Goal: Information Seeking & Learning: Compare options

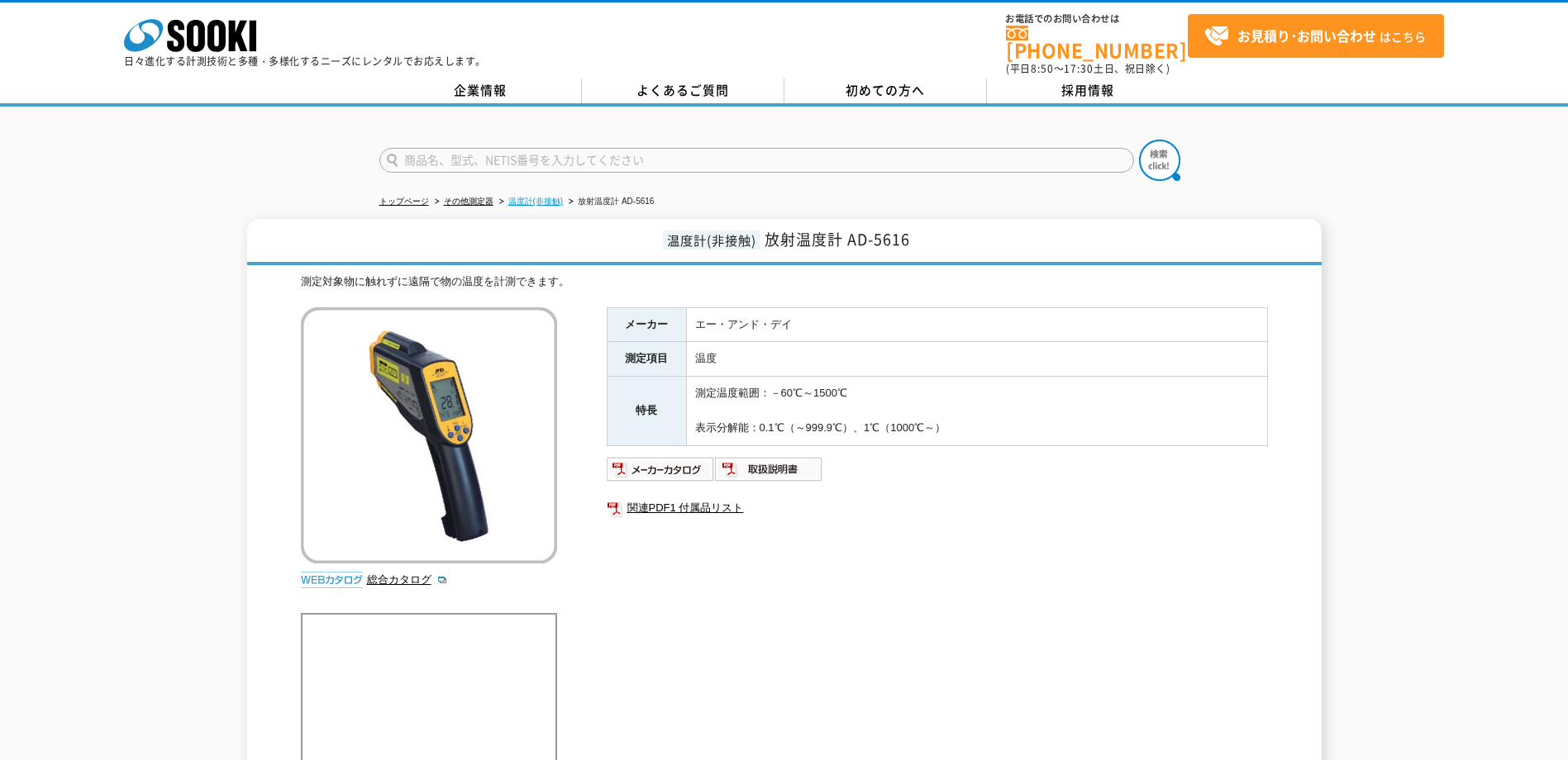
click at [536, 197] on link "温度計(非接触)" at bounding box center [536, 201] width 55 height 9
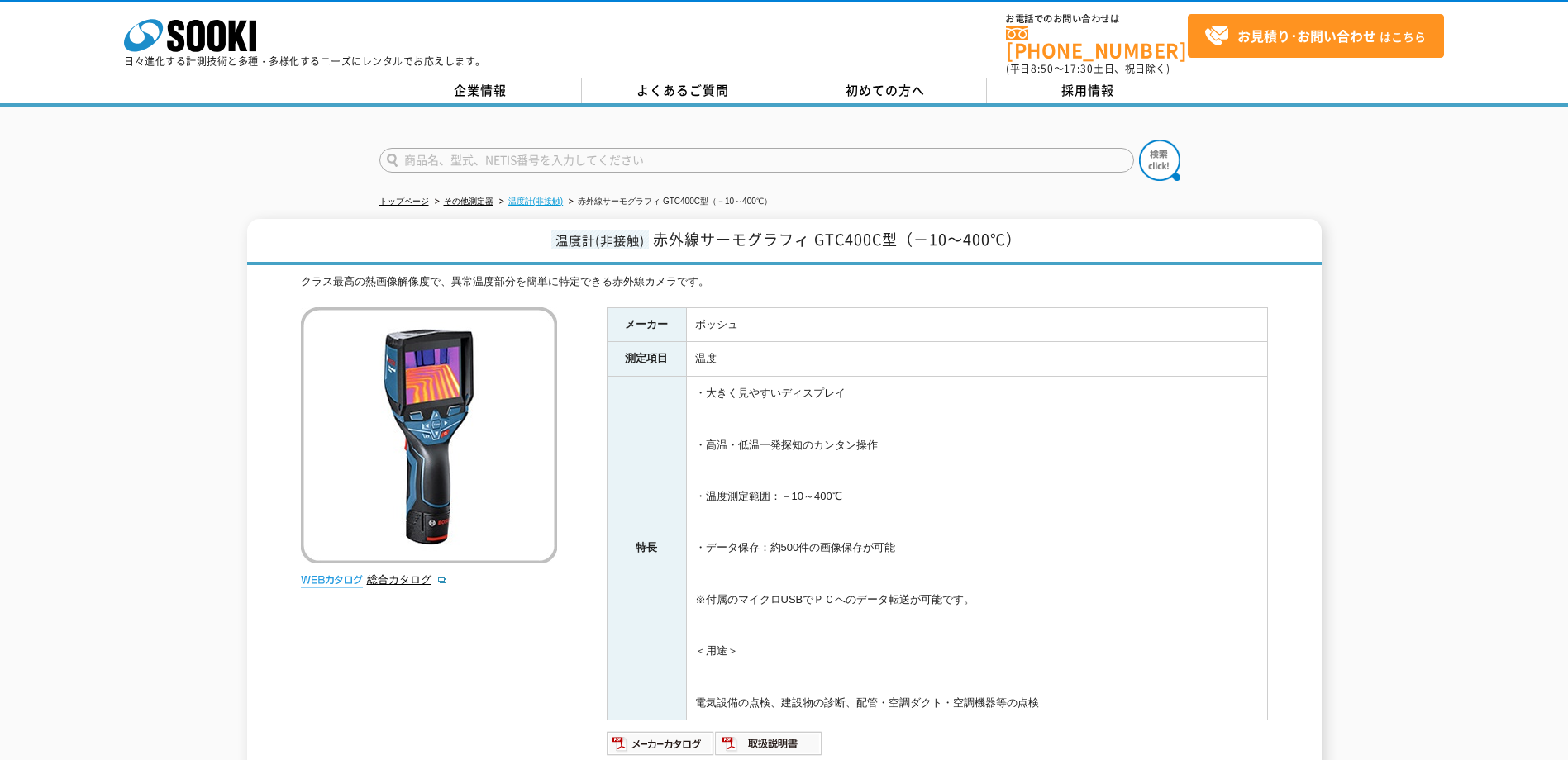
click at [549, 197] on link "温度計(非接触)" at bounding box center [536, 201] width 55 height 9
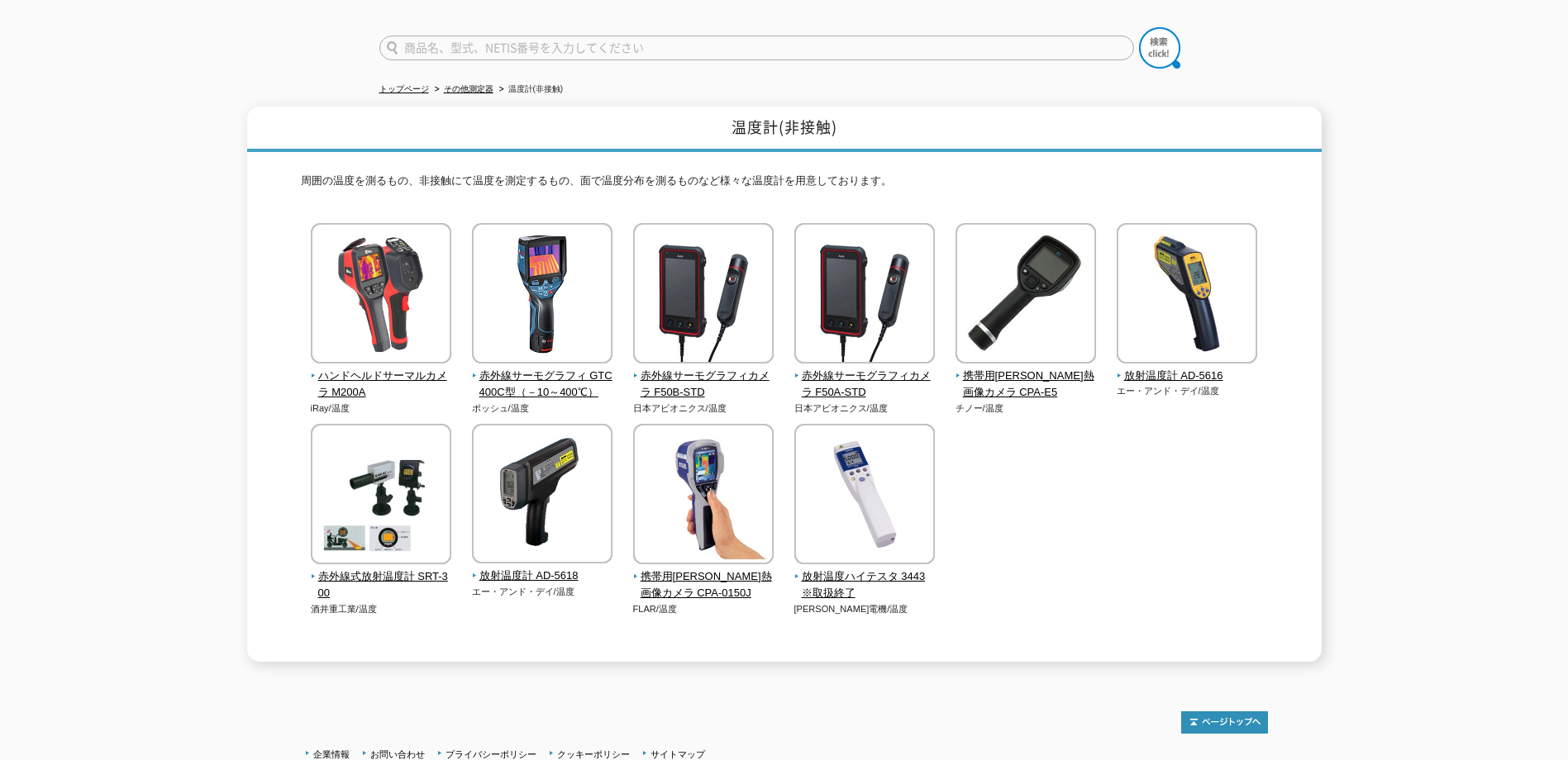
scroll to position [83, 0]
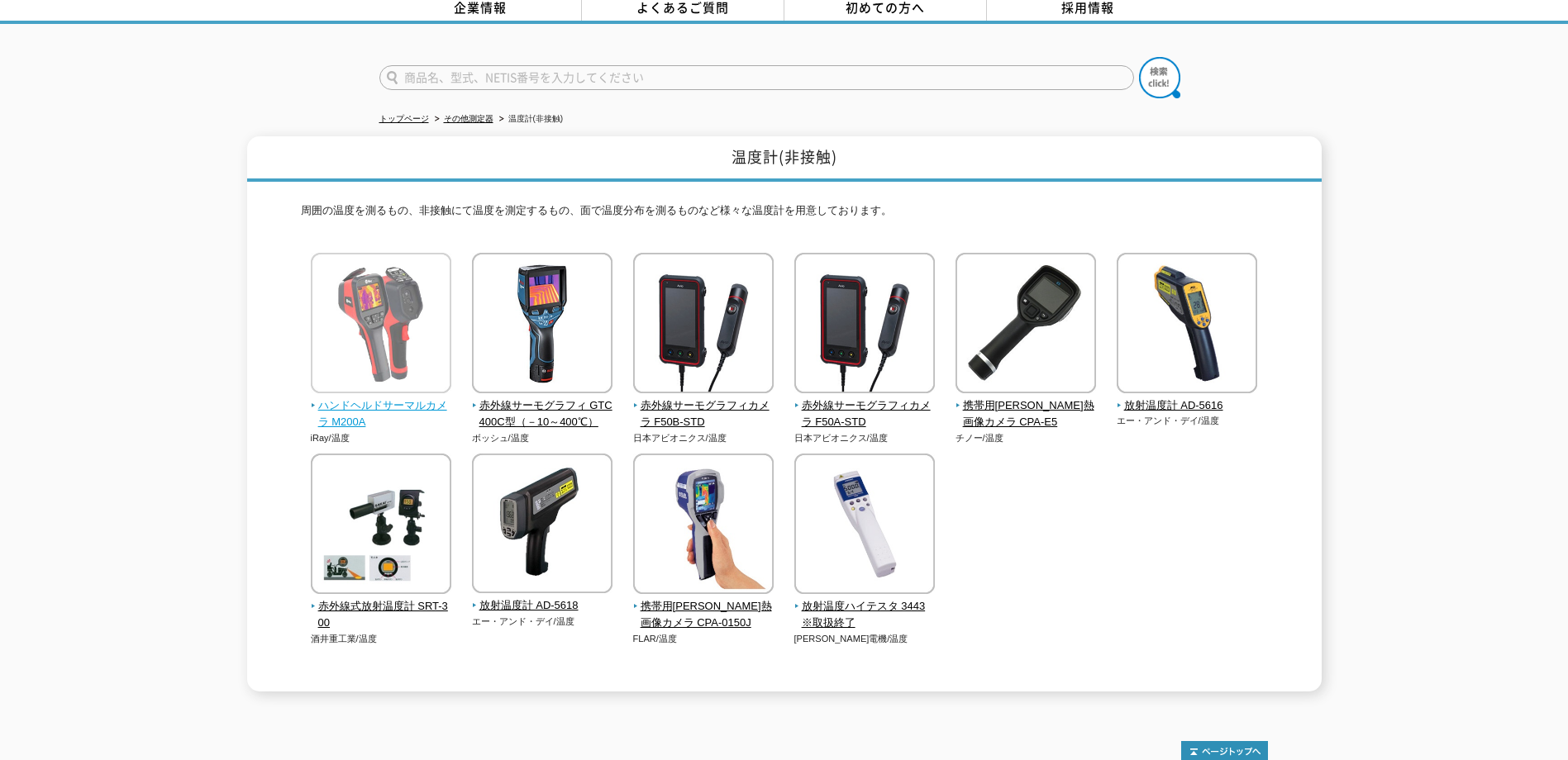
click at [404, 398] on span "ハンドヘルドサーマルカメラ M200A" at bounding box center [381, 415] width 142 height 34
click at [404, 398] on span "ハンドヘルドサーマルカメラ M200A" at bounding box center [381, 415] width 142 height 34
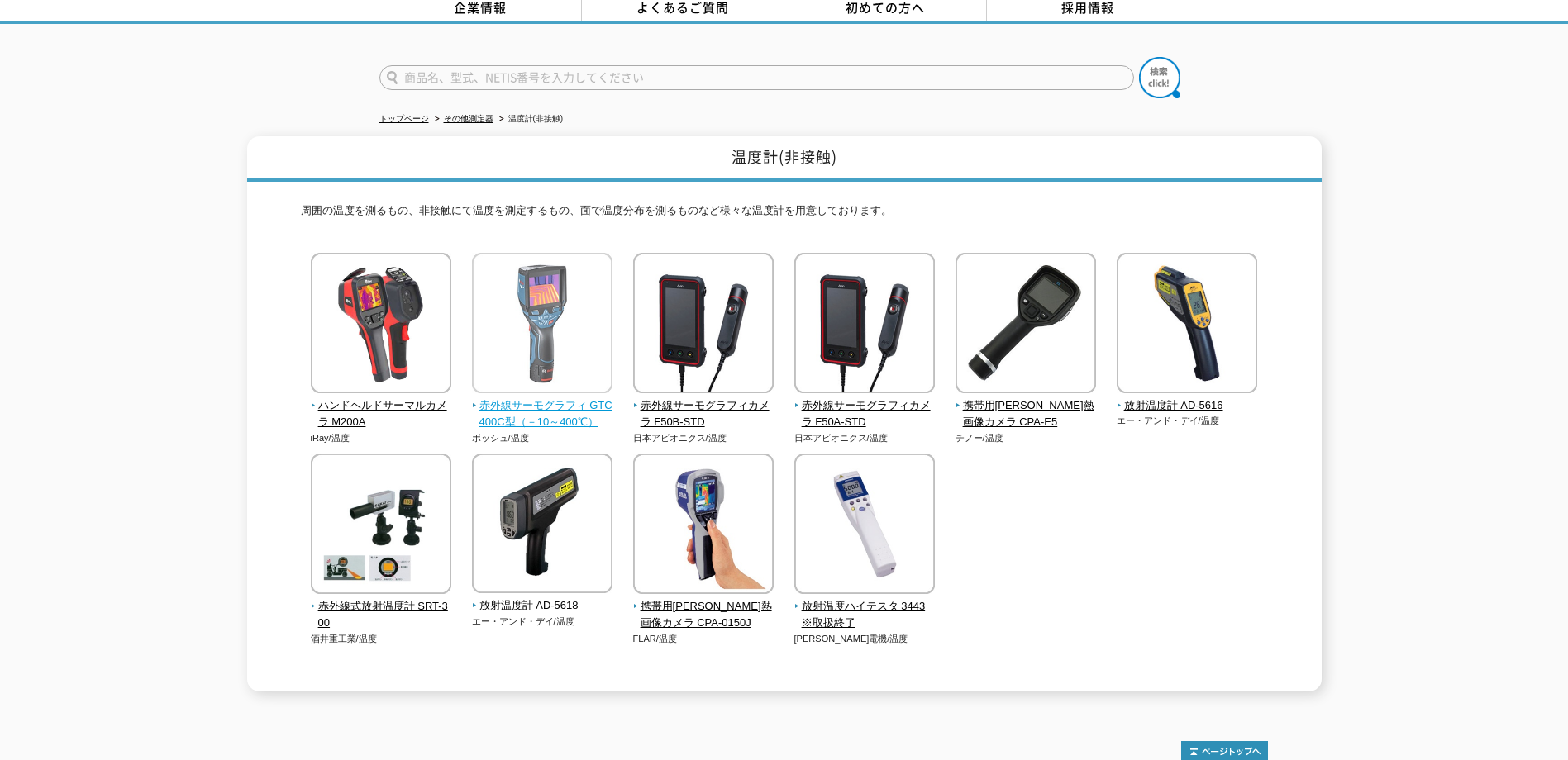
click at [587, 342] on img at bounding box center [542, 325] width 141 height 144
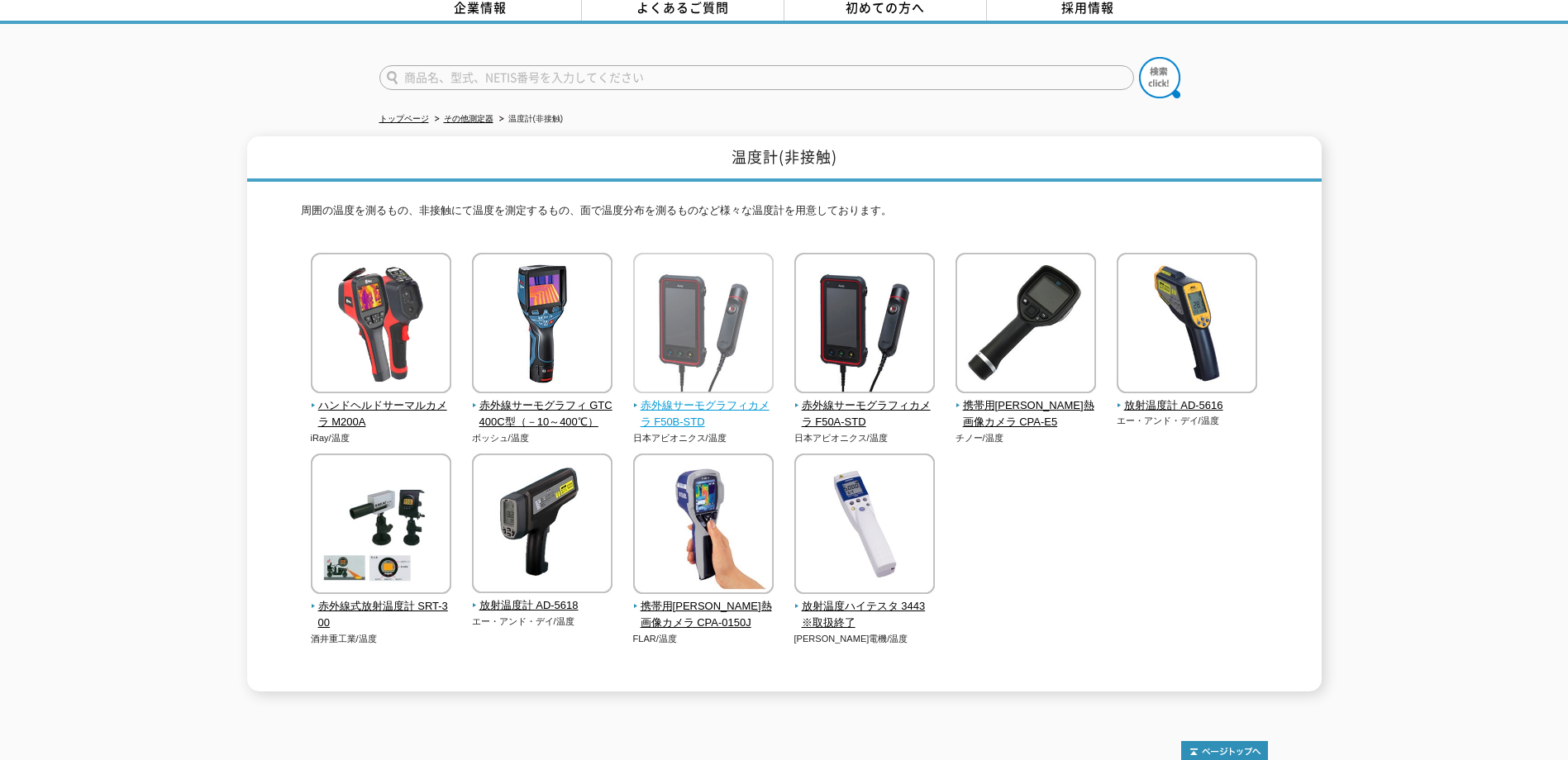
click at [665, 340] on img at bounding box center [703, 325] width 141 height 144
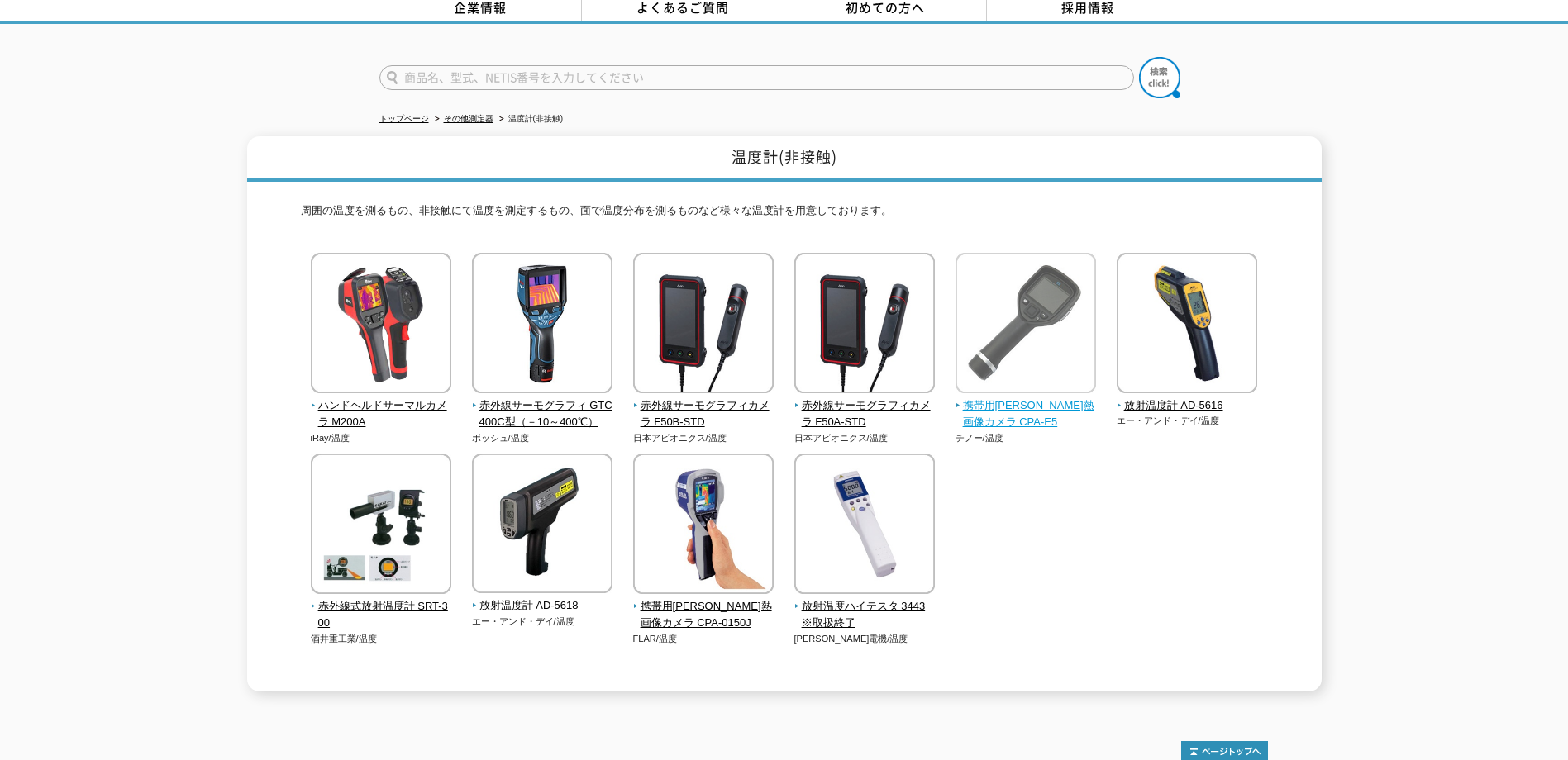
click at [995, 398] on span "携帯用小形熱画像カメラ CPA-E5" at bounding box center [1025, 415] width 142 height 34
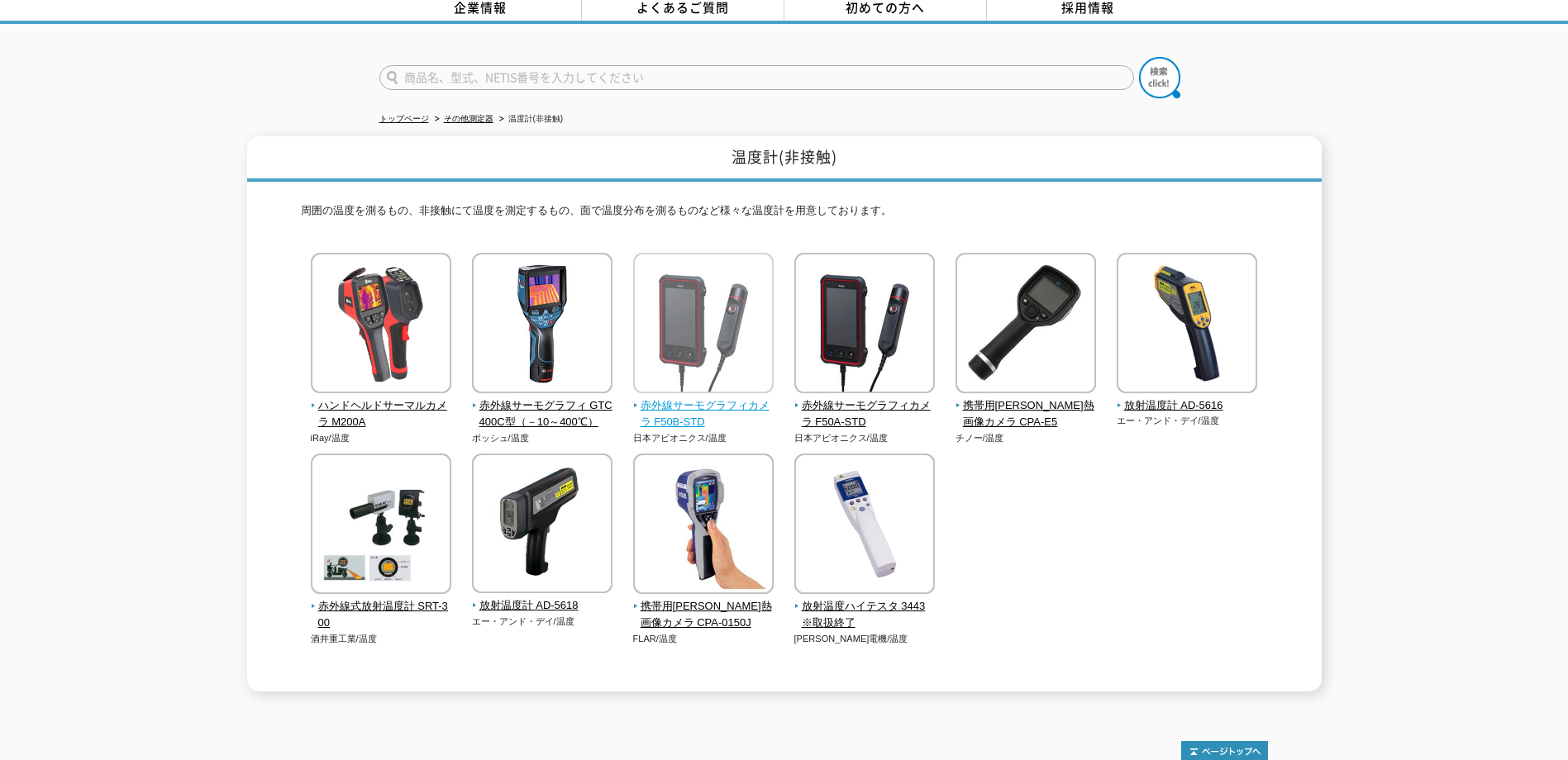
click at [698, 418] on span "赤外線サーモグラフィカメラ F50B-STD" at bounding box center [703, 415] width 142 height 34
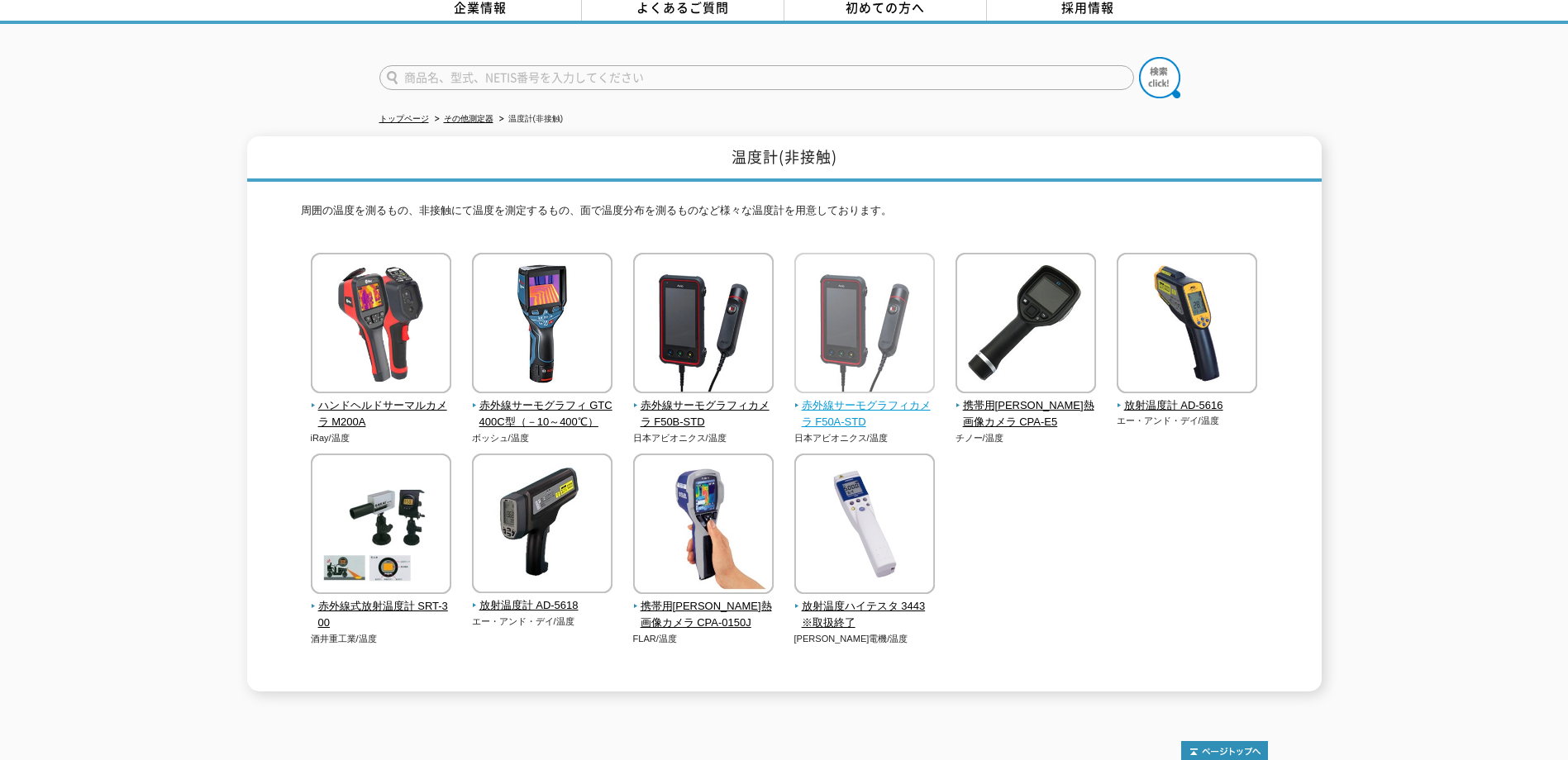
click at [876, 398] on span "赤外線サーモグラフィカメラ F50A-STD" at bounding box center [865, 415] width 142 height 34
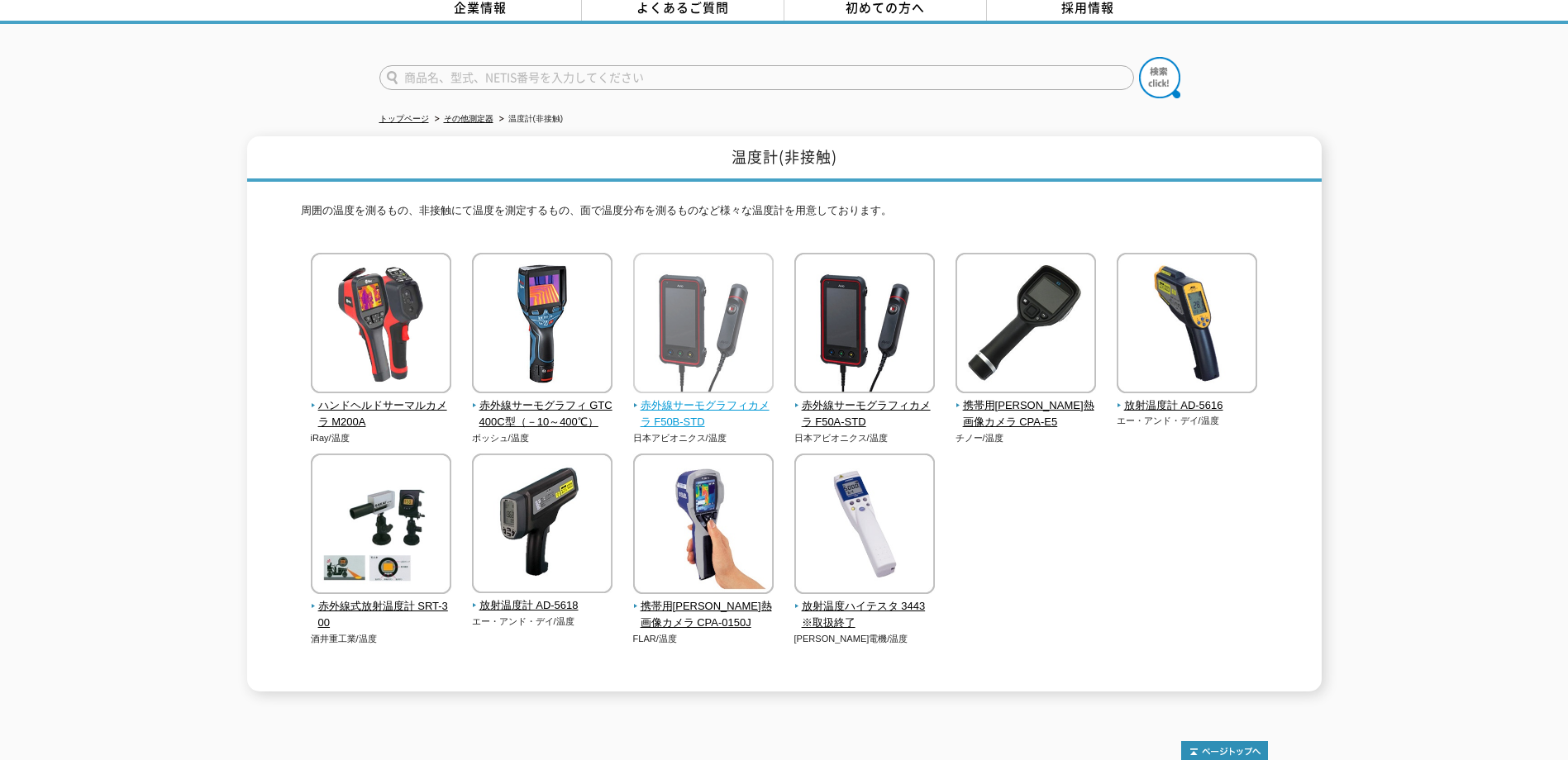
click at [751, 398] on span "赤外線サーモグラフィカメラ F50B-STD" at bounding box center [703, 415] width 142 height 34
click at [152, 552] on div "温度計(非接触) 周囲の温度を測るもの、非接触にて温度を測定するもの、面で温度分布を測るものなど様々な温度計を用意しております。 ハンドヘルドサーマルカメラ …" at bounding box center [784, 414] width 1568 height 555
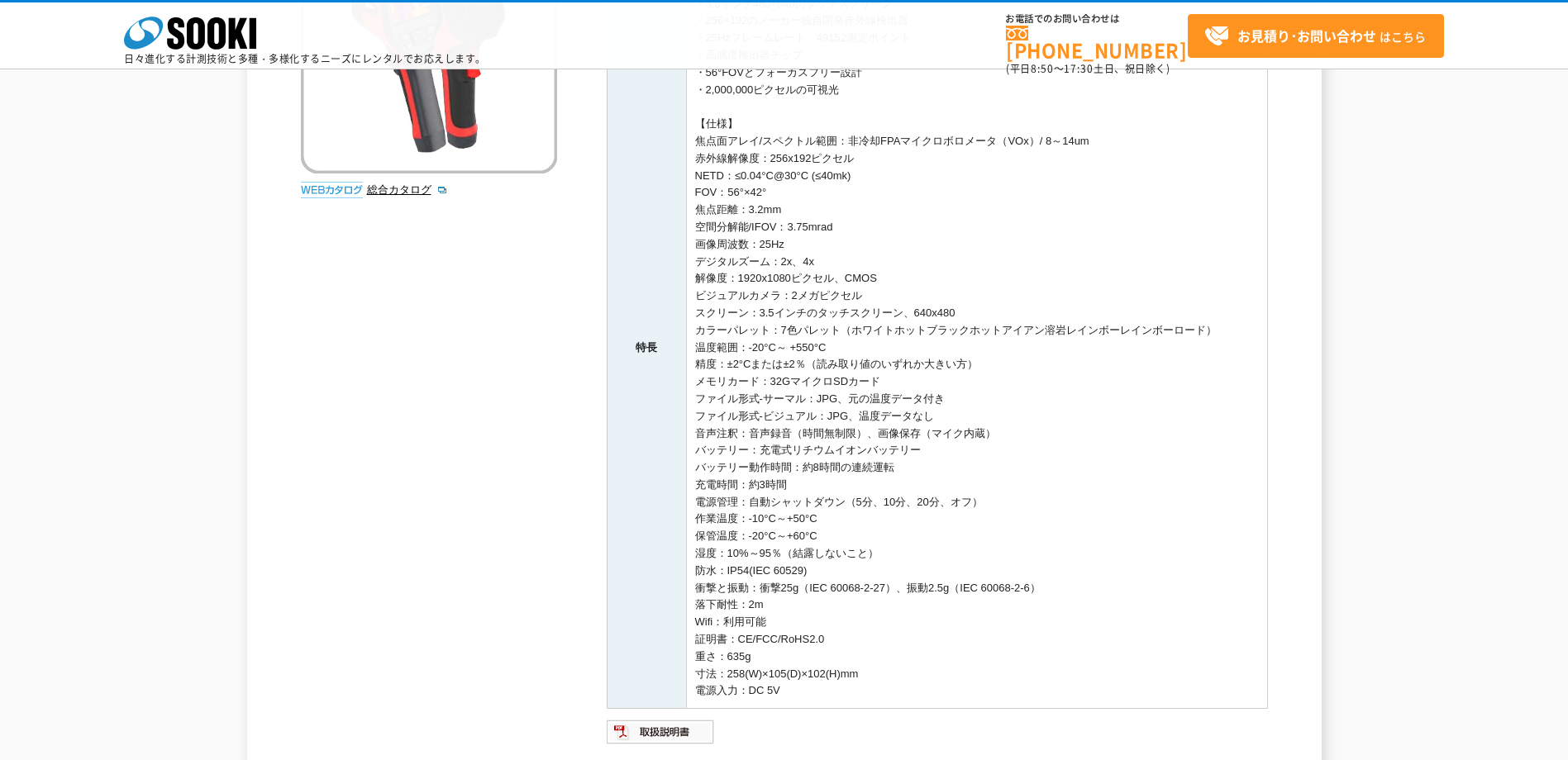
scroll to position [496, 0]
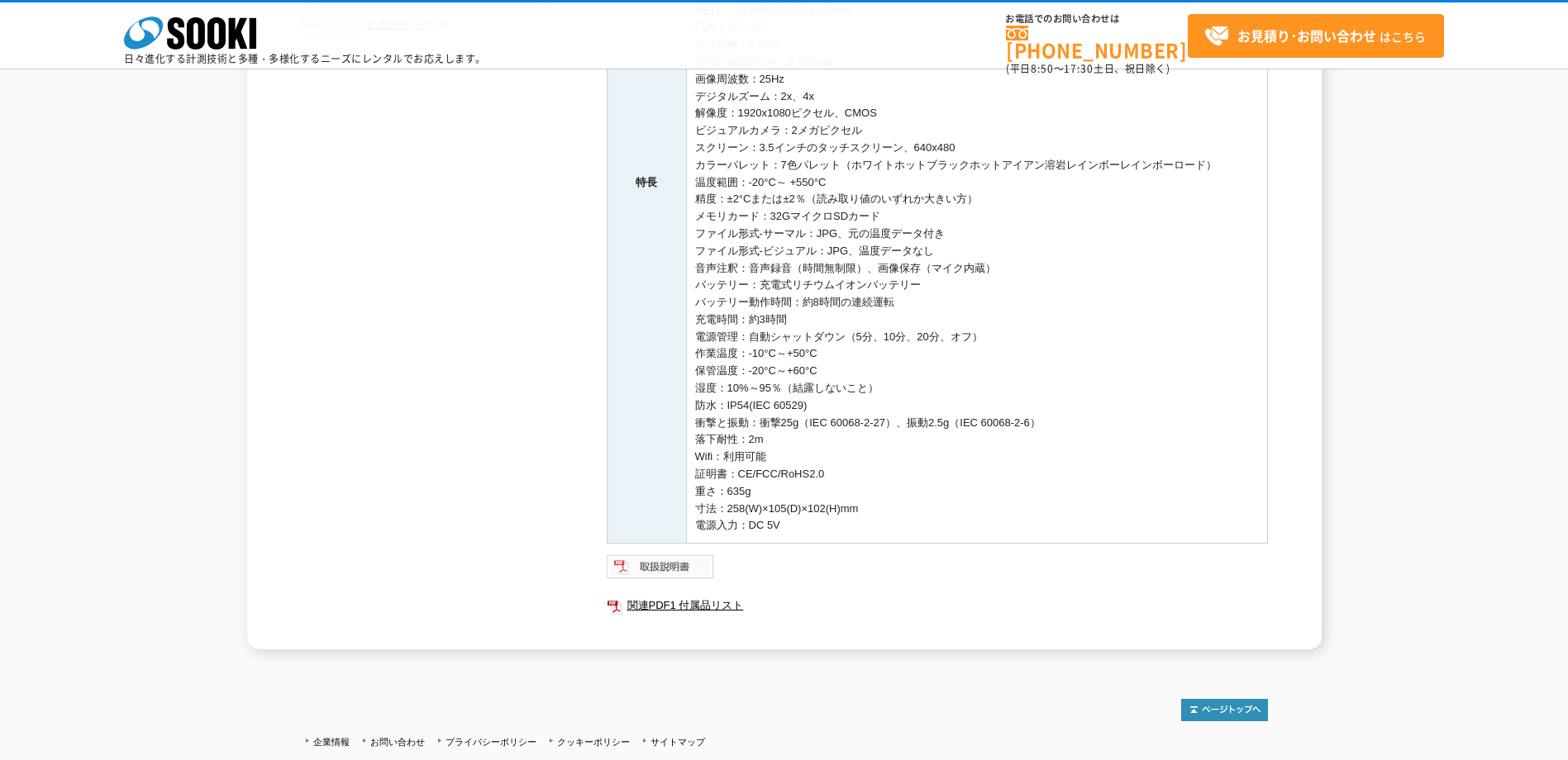
click at [628, 571] on img at bounding box center [661, 566] width 108 height 26
click at [704, 600] on link "関連PDF1 付属品リスト" at bounding box center [937, 606] width 661 height 22
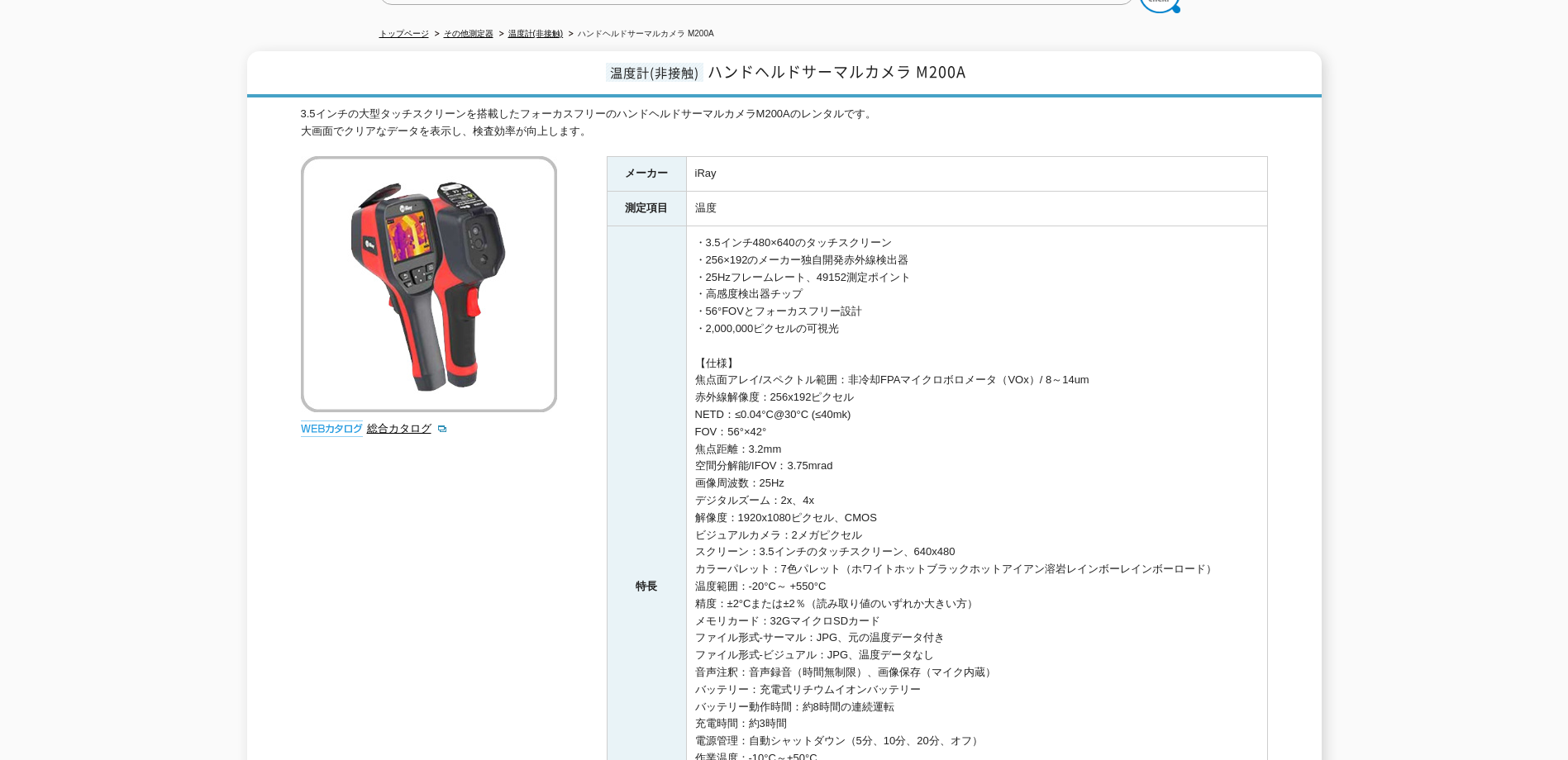
scroll to position [0, 0]
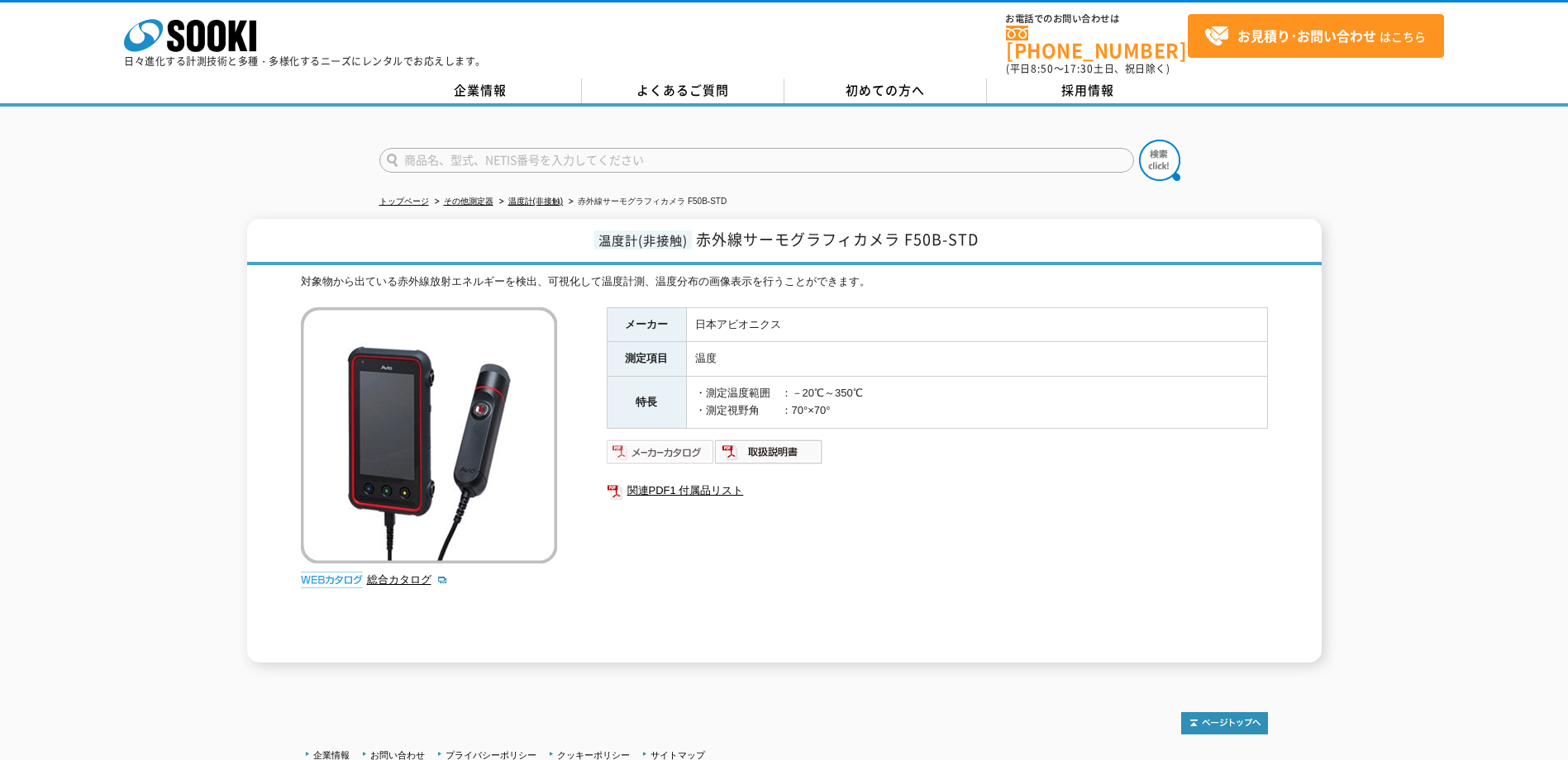
click at [687, 448] on img at bounding box center [661, 452] width 108 height 26
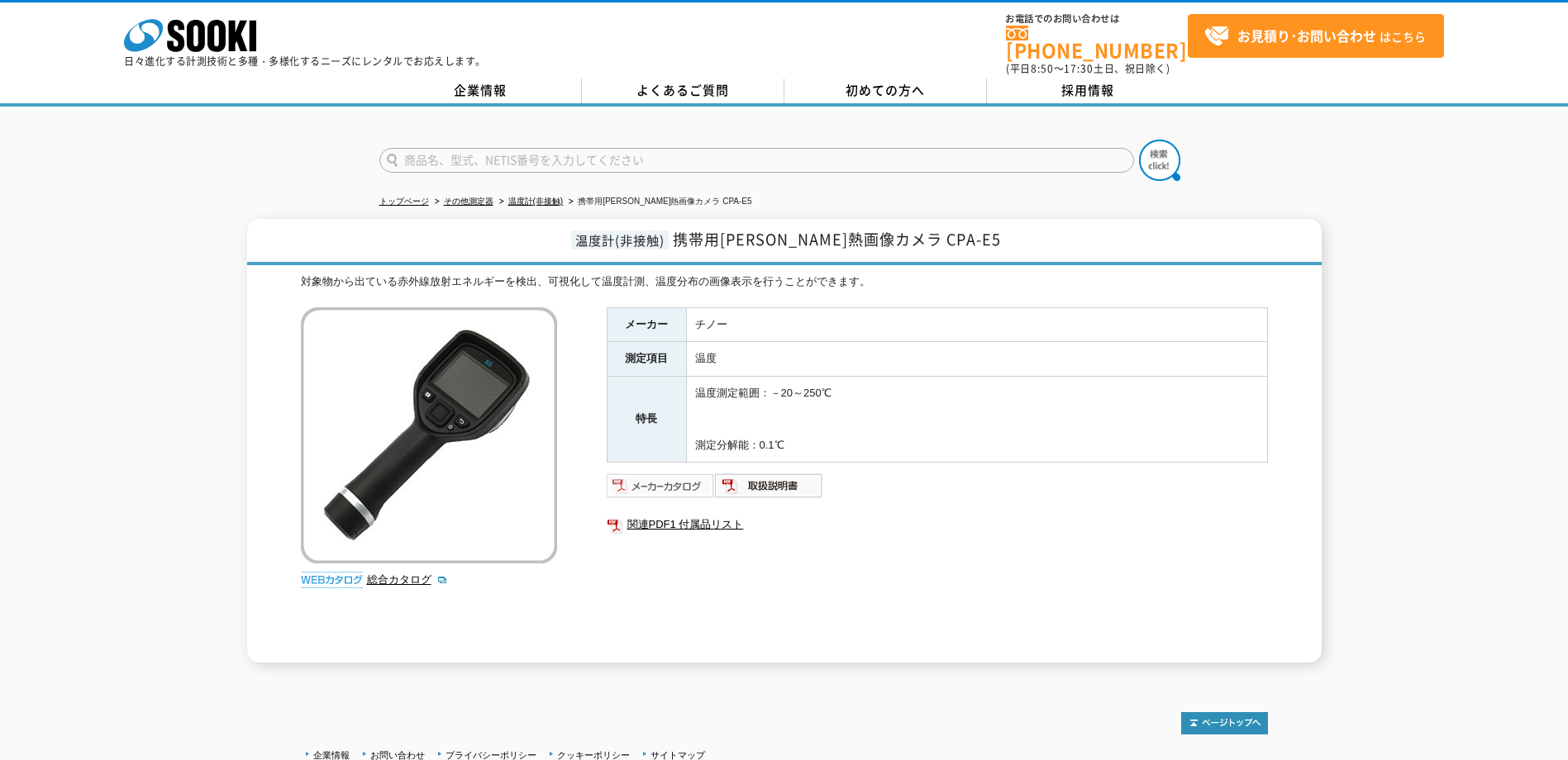
click at [691, 479] on img at bounding box center [661, 485] width 108 height 26
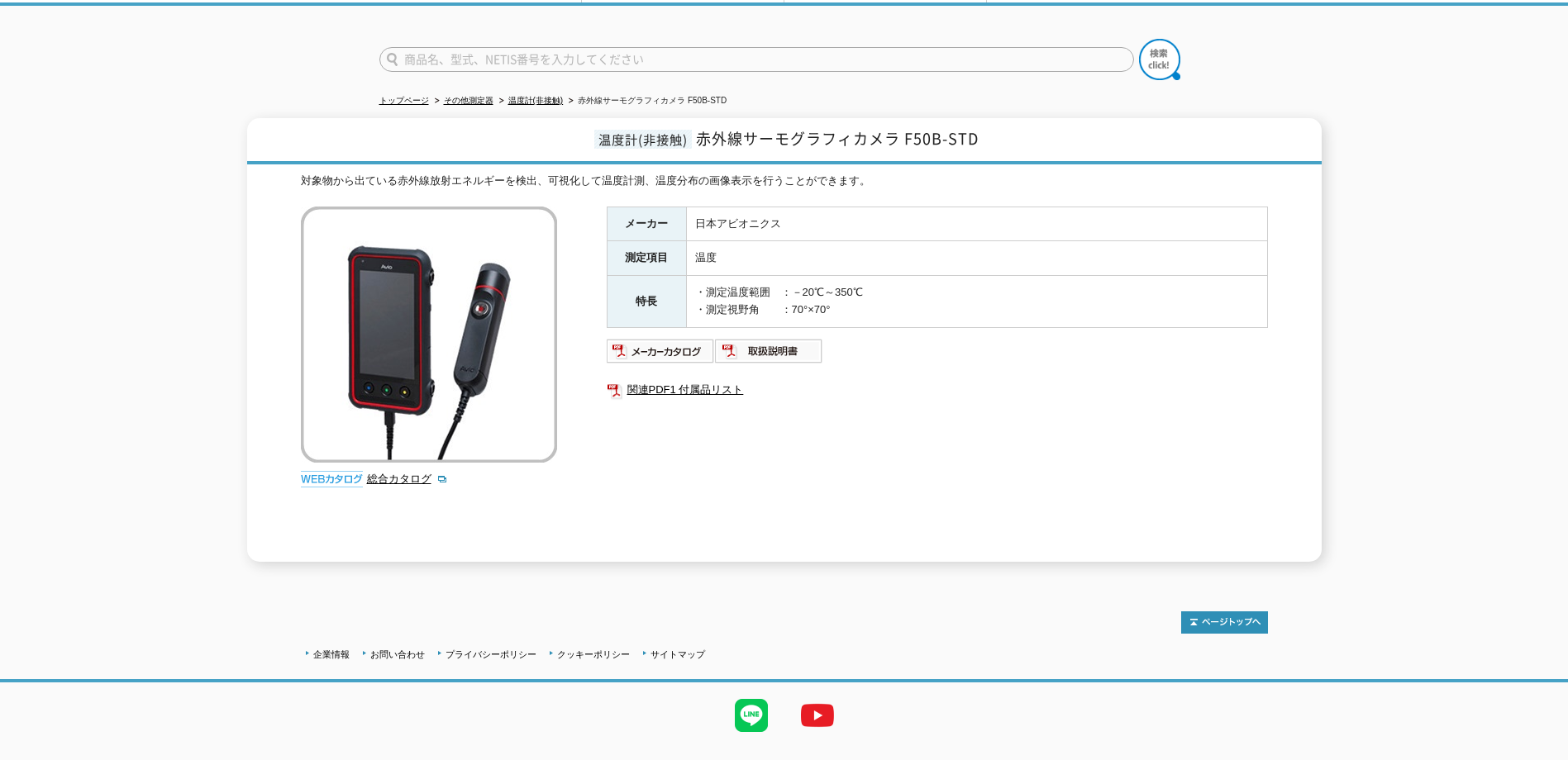
scroll to position [127, 0]
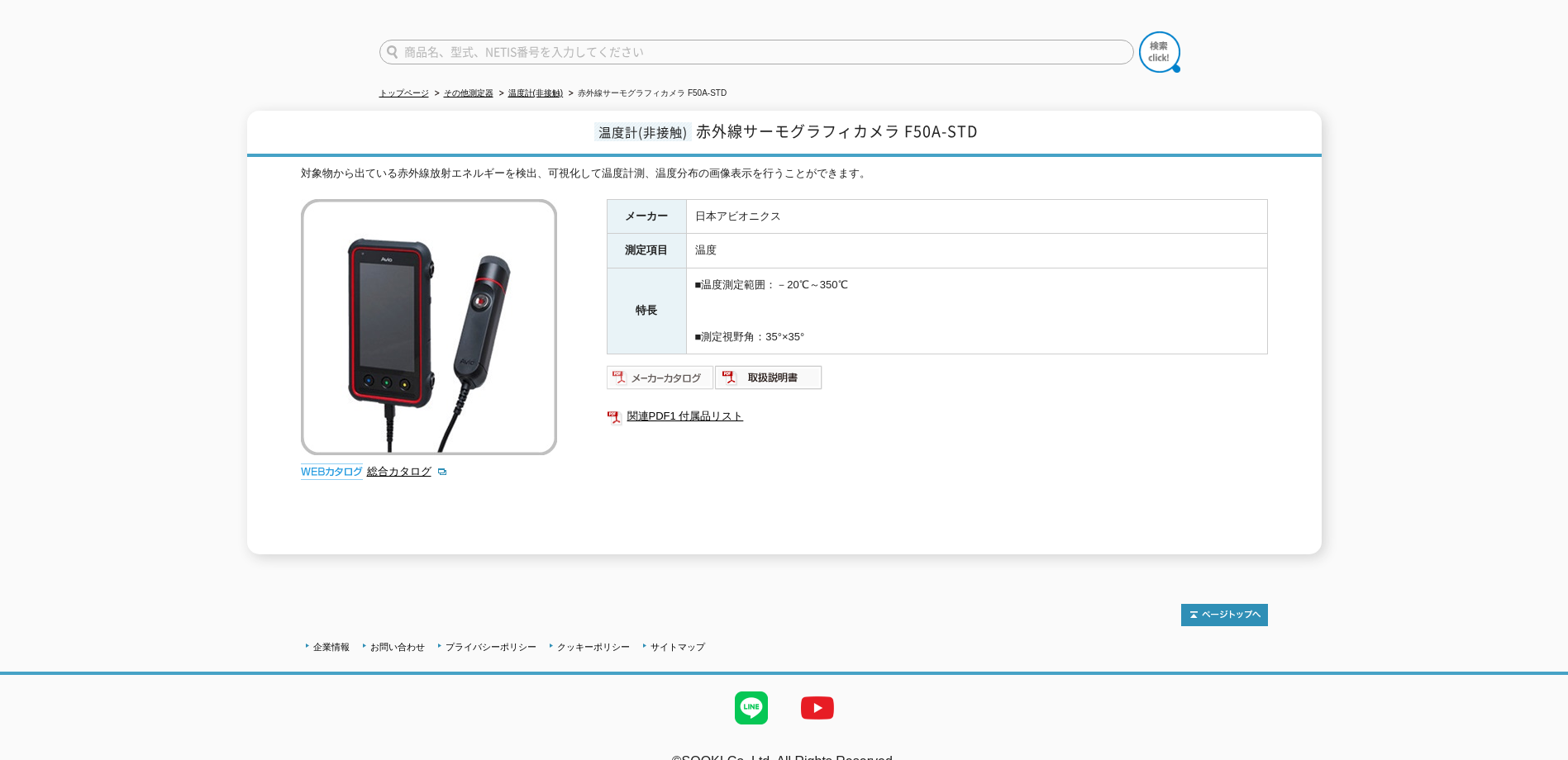
scroll to position [127, 0]
